Goal: Entertainment & Leisure: Consume media (video, audio)

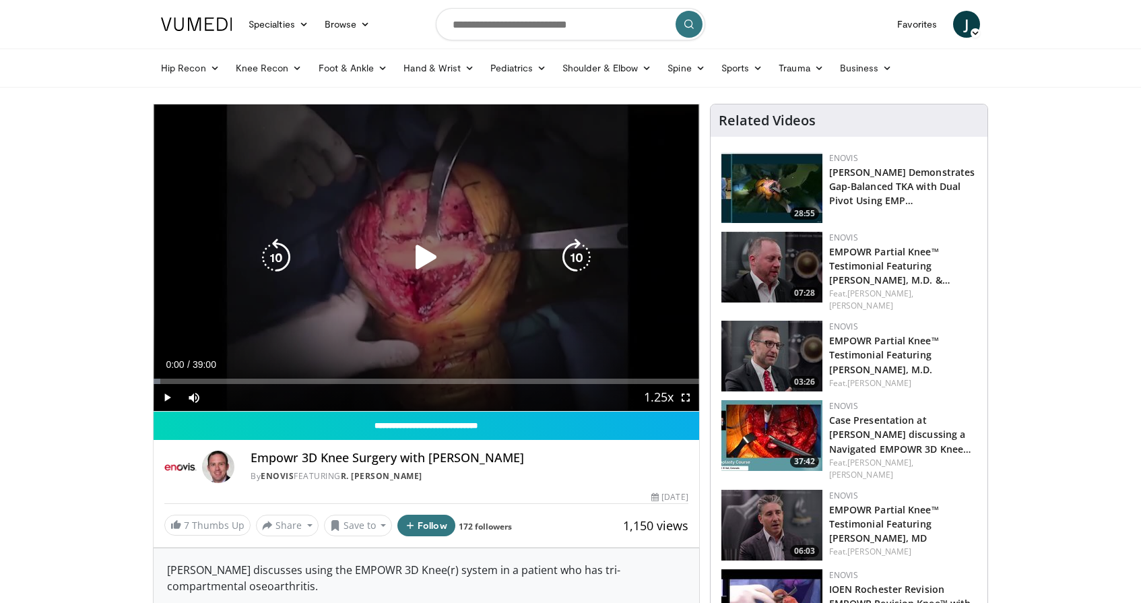
click at [421, 256] on icon "Video Player" at bounding box center [427, 257] width 38 height 38
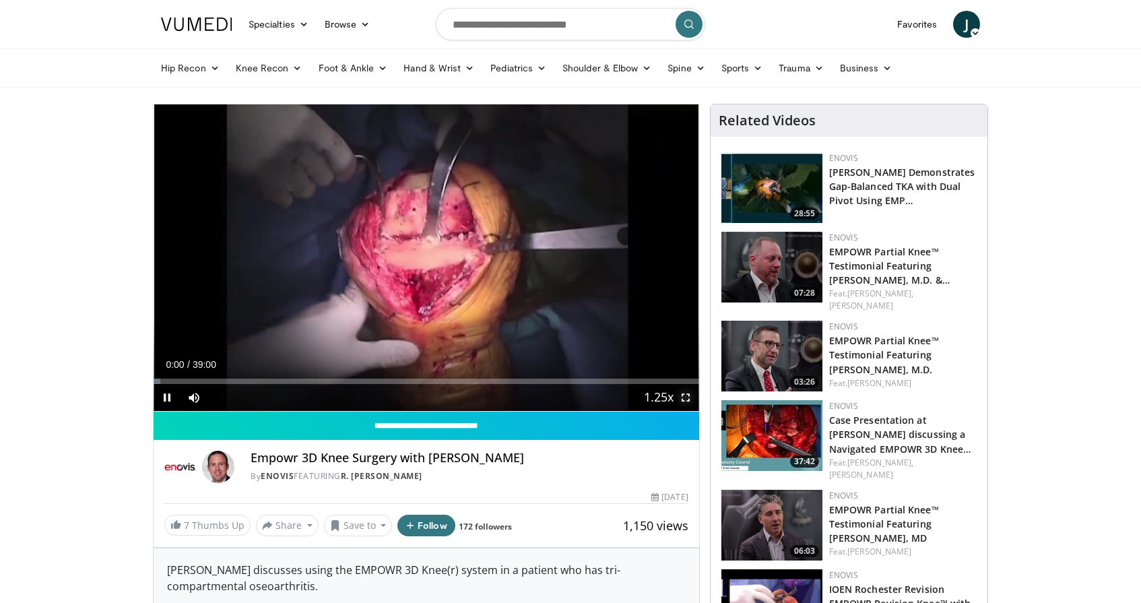
click at [684, 394] on span "Video Player" at bounding box center [685, 397] width 27 height 27
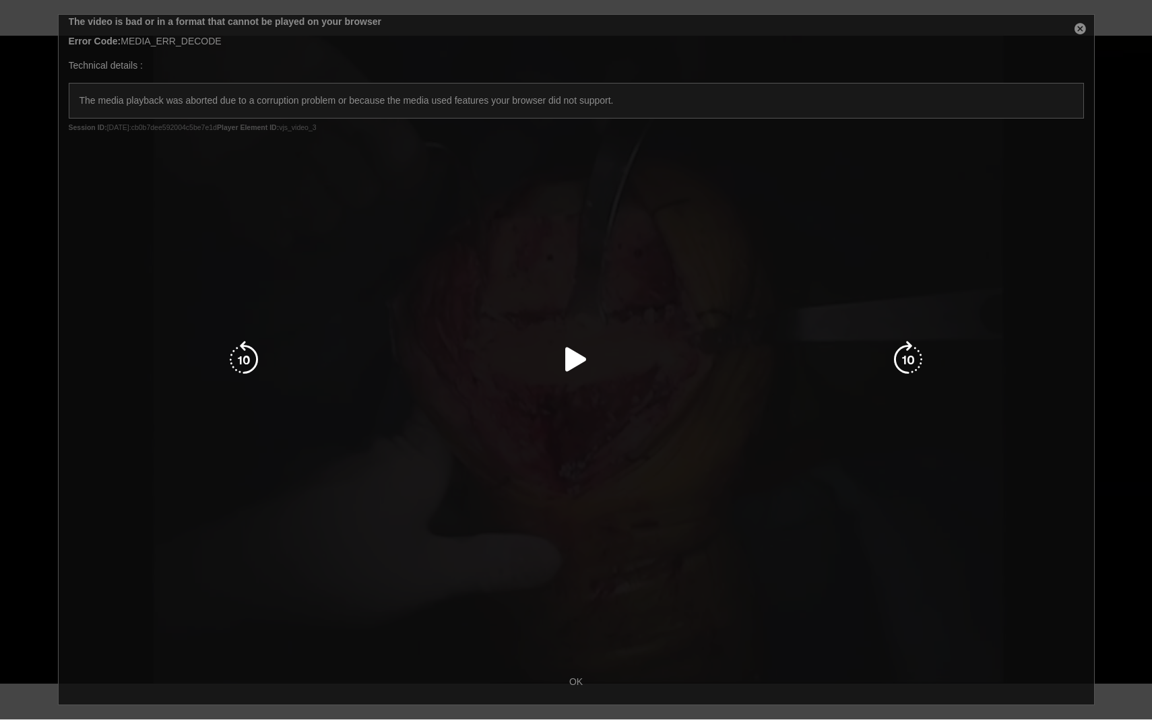
click at [1082, 28] on div "10 seconds Tap to unmute" at bounding box center [576, 359] width 1152 height 719
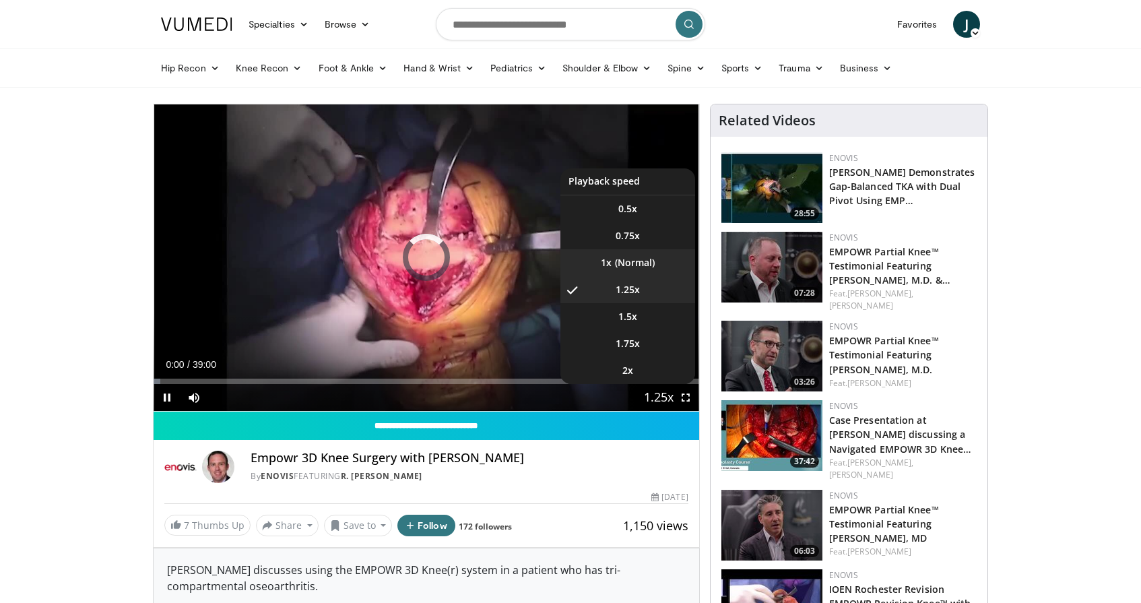
click at [628, 264] on li "1x" at bounding box center [627, 262] width 135 height 27
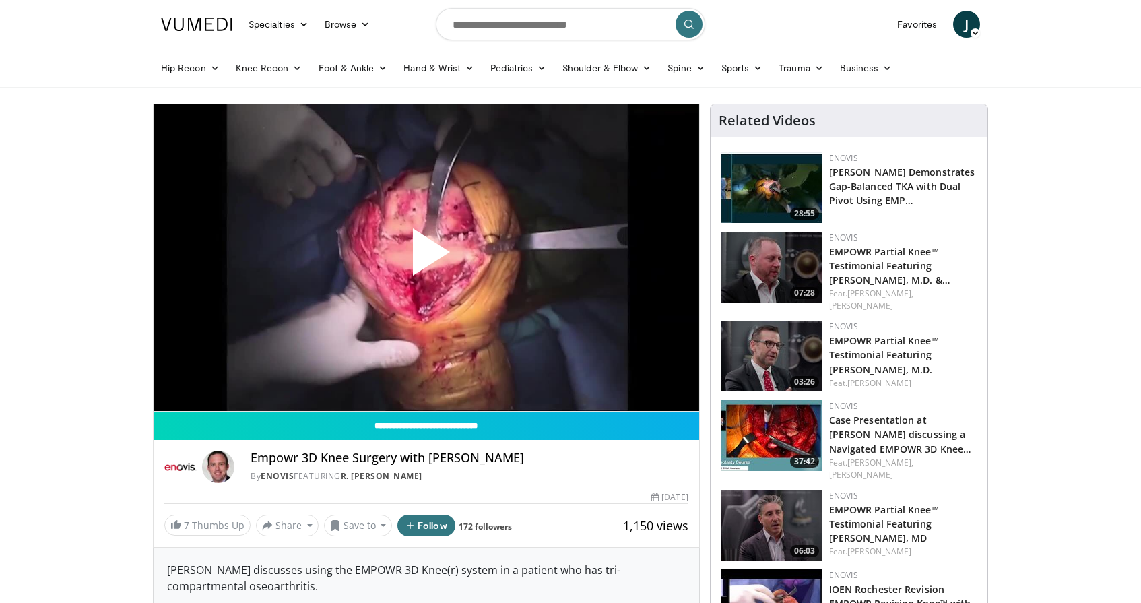
click at [426, 257] on span "Video Player" at bounding box center [426, 257] width 0 height 0
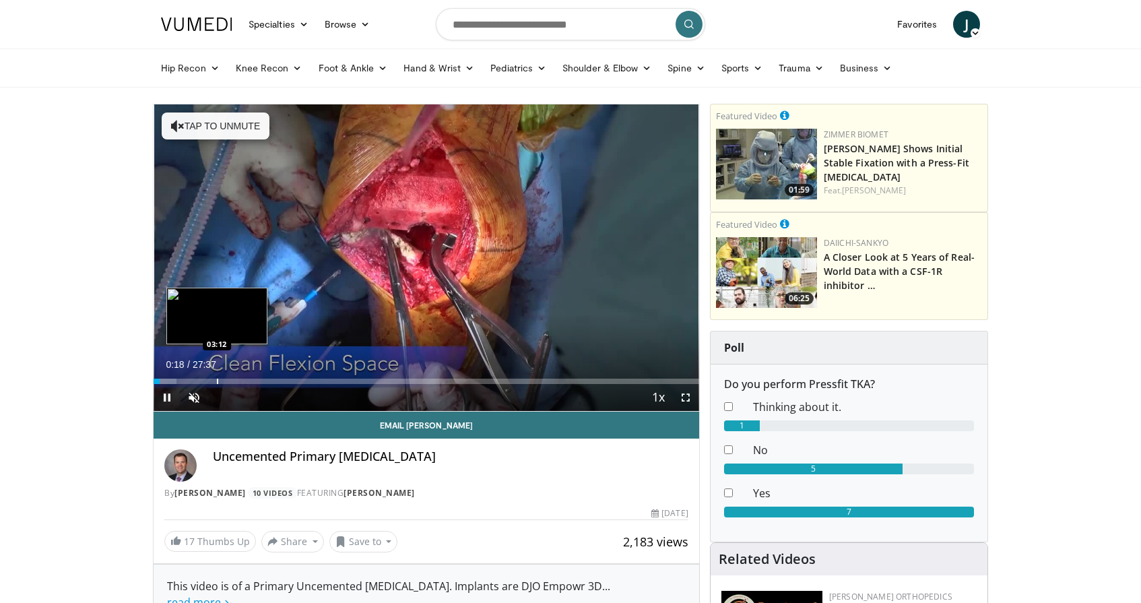
click at [217, 377] on div "Loaded : 4.19% 00:18 03:12" at bounding box center [427, 377] width 546 height 13
click at [181, 377] on div "Loaded : 0.00% 03:14 01:25" at bounding box center [427, 377] width 546 height 13
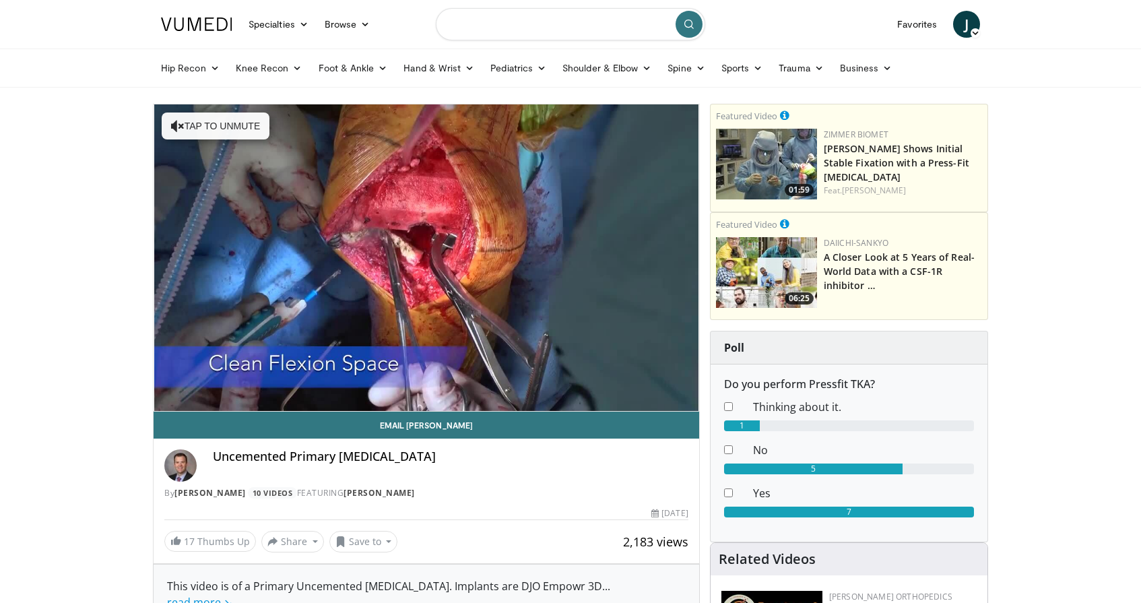
click at [498, 20] on input "Search topics, interventions" at bounding box center [570, 24] width 269 height 32
type input "*******"
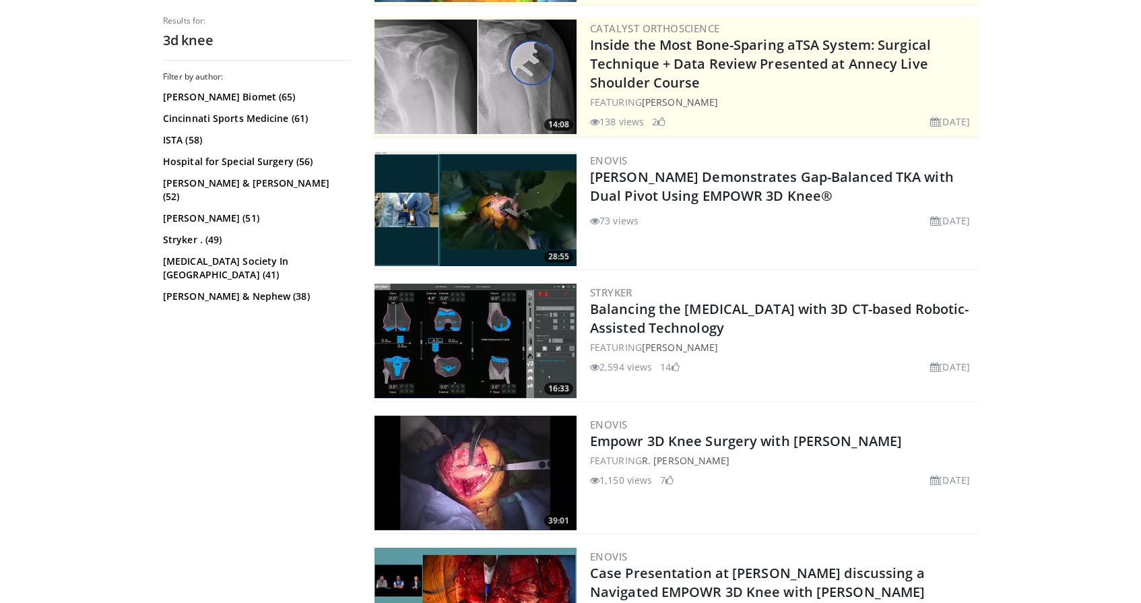
scroll to position [267, 0]
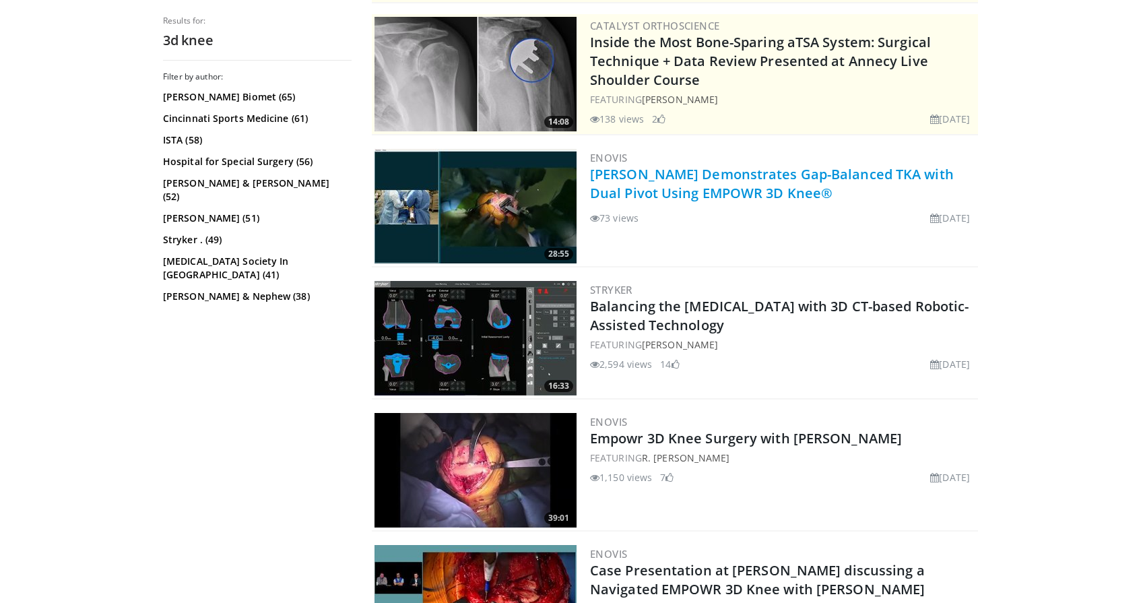
click at [661, 174] on link "Dr. Gladnick Demonstrates Gap-Balanced TKA with Dual Pivot Using EMPOWR 3D Knee®" at bounding box center [772, 183] width 364 height 37
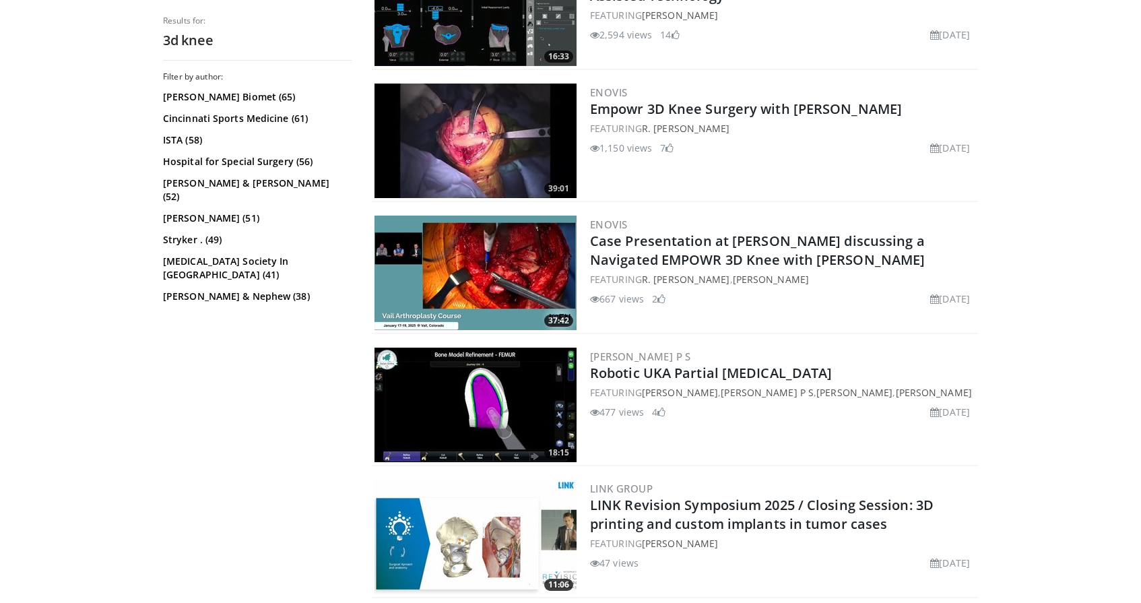
scroll to position [596, 0]
click at [416, 132] on img at bounding box center [476, 141] width 202 height 115
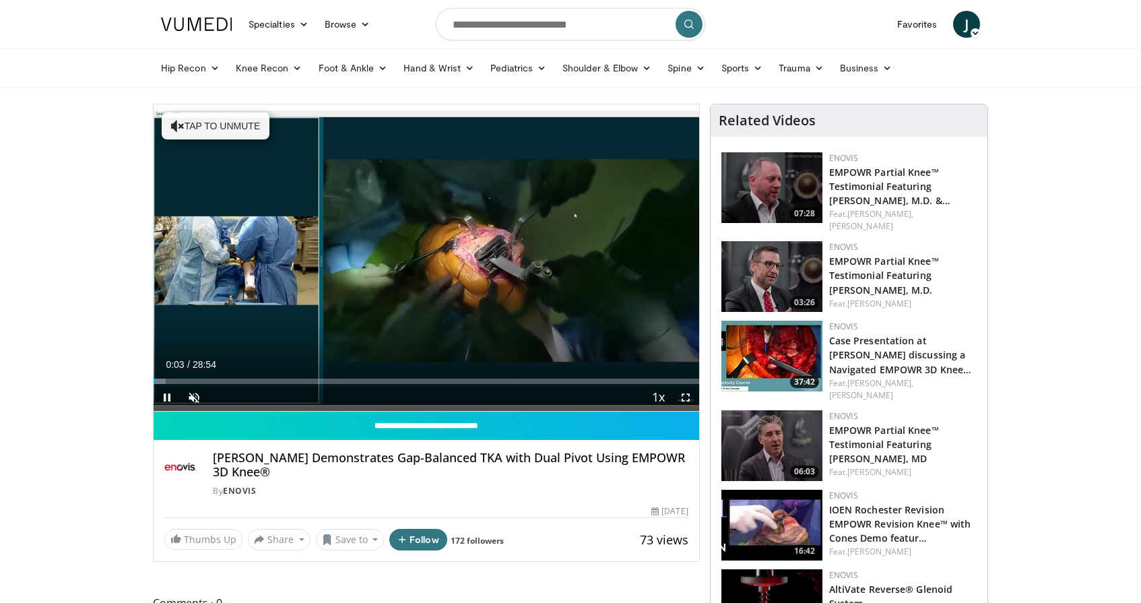
click at [249, 384] on div "Current Time 0:03 / Duration 28:54 Pause Skip Backward Skip Forward Unmute Load…" at bounding box center [427, 397] width 546 height 27
click at [256, 378] on div "Loaded : 2.31% 00:05 05:25" at bounding box center [427, 377] width 546 height 13
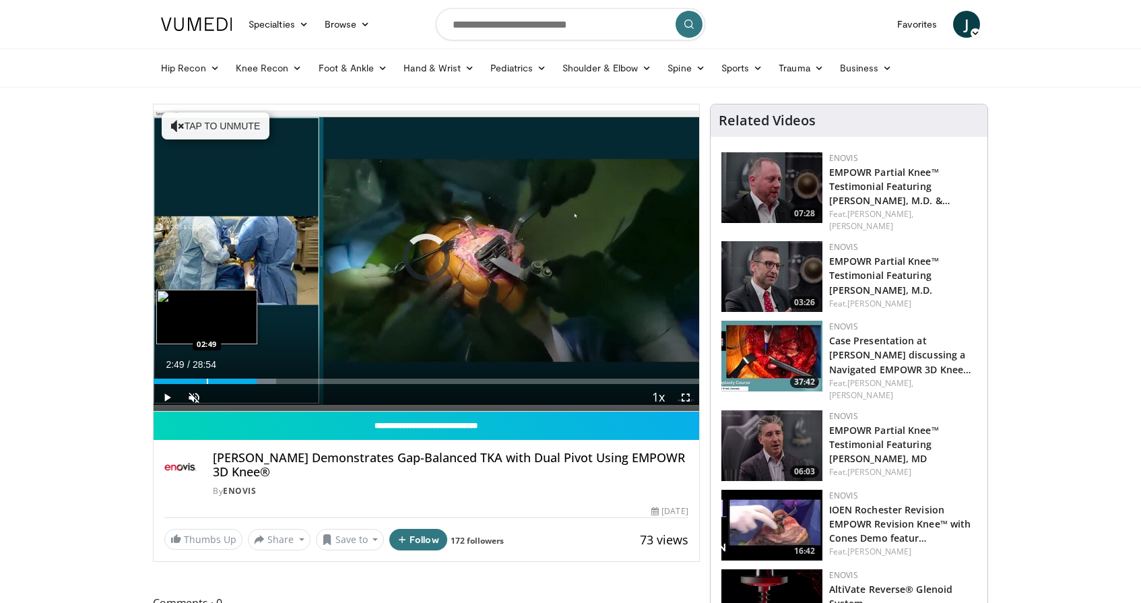
click at [207, 379] on div "Progress Bar" at bounding box center [207, 381] width 1 height 5
click at [192, 379] on div "Progress Bar" at bounding box center [192, 381] width 1 height 5
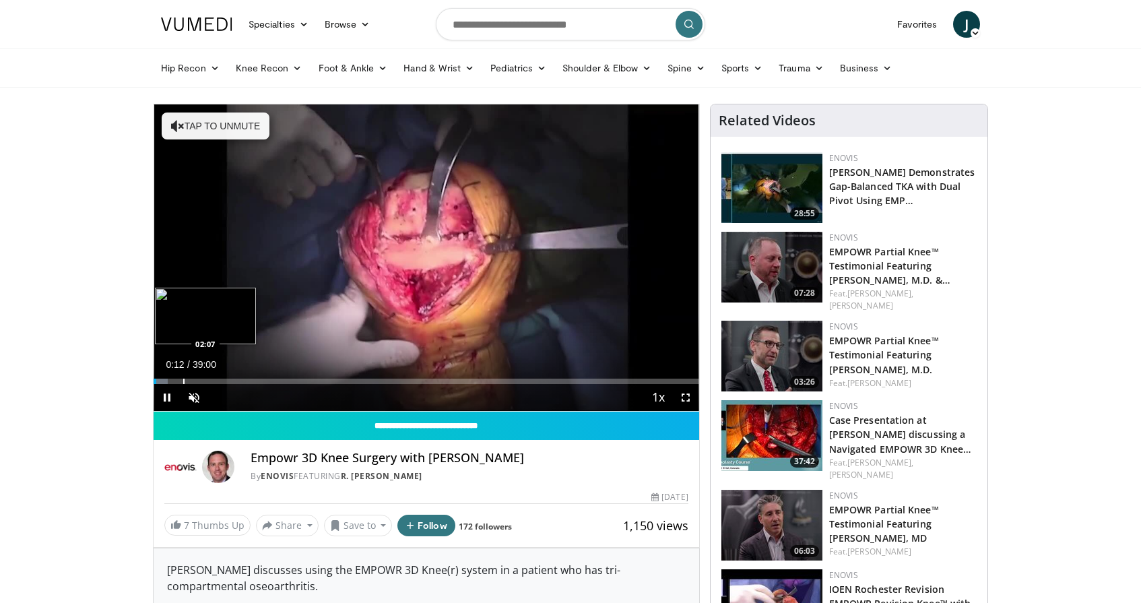
click at [185, 380] on div "Progress Bar" at bounding box center [183, 381] width 1 height 5
